Goal: Entertainment & Leisure: Consume media (video, audio)

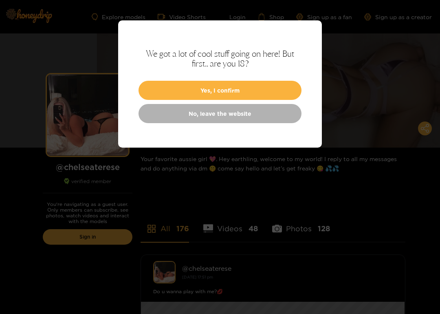
click at [259, 84] on button "Yes, I confirm" at bounding box center [220, 90] width 163 height 19
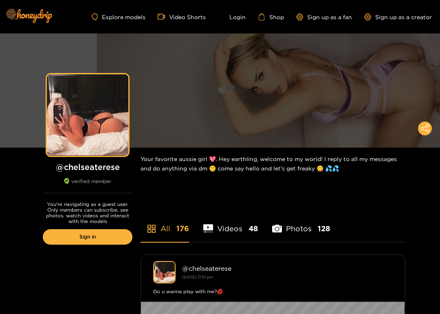
click at [227, 230] on li "Videos 48" at bounding box center [230, 223] width 55 height 37
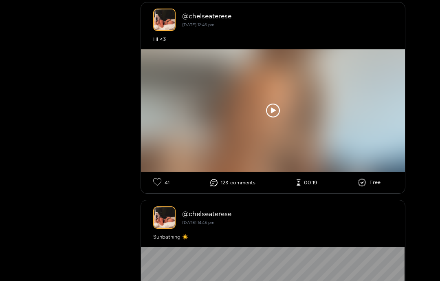
scroll to position [251, 0]
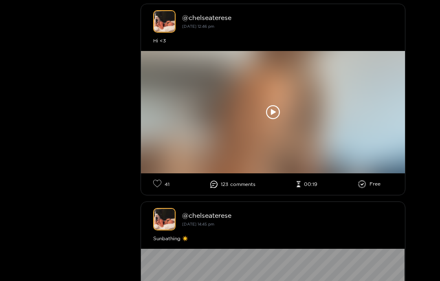
click at [278, 109] on icon at bounding box center [273, 112] width 14 height 14
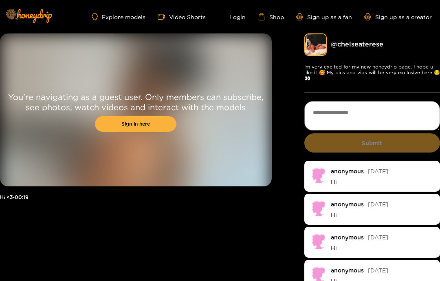
click at [192, 13] on link "Video Shorts" at bounding box center [182, 16] width 48 height 7
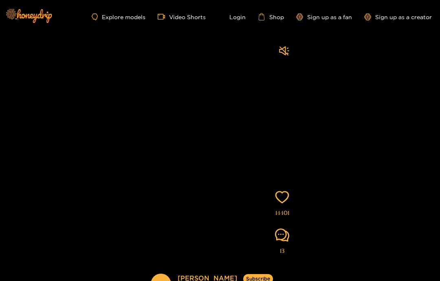
click at [124, 17] on link "Explore models" at bounding box center [119, 16] width 54 height 7
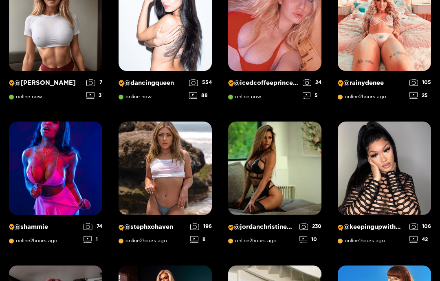
scroll to position [472, 0]
